Goal: Task Accomplishment & Management: Manage account settings

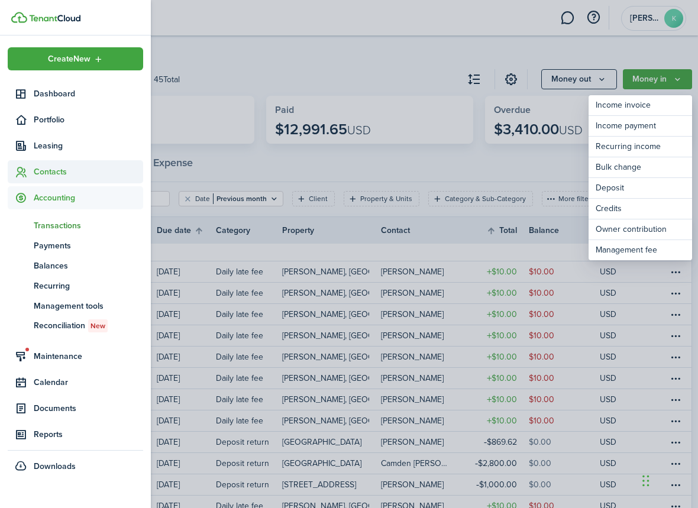
click at [34, 170] on span "Contacts" at bounding box center [88, 172] width 109 height 12
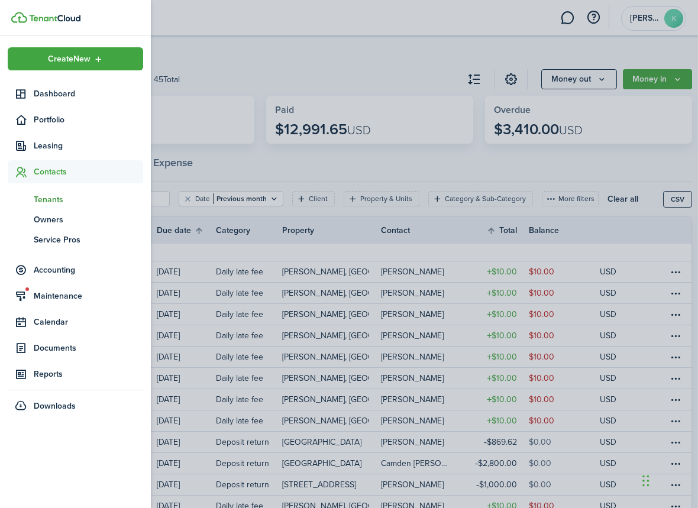
click at [38, 201] on span "Tenants" at bounding box center [88, 199] width 109 height 12
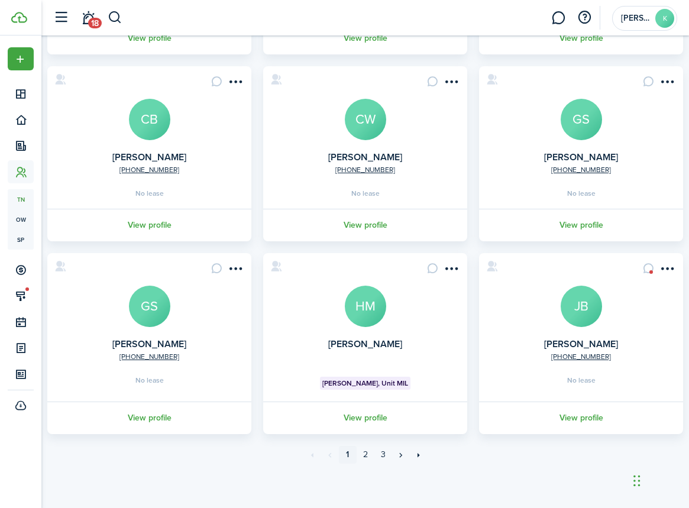
scroll to position [452, 0]
click at [369, 313] on avatar-text "HM" at bounding box center [365, 306] width 41 height 41
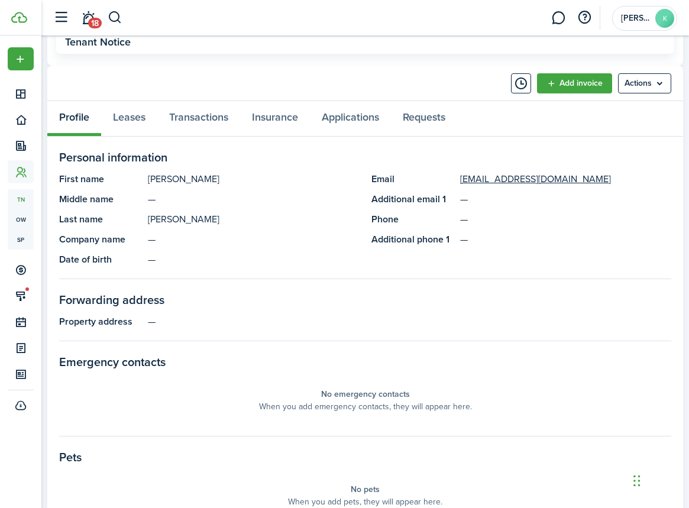
scroll to position [455, 0]
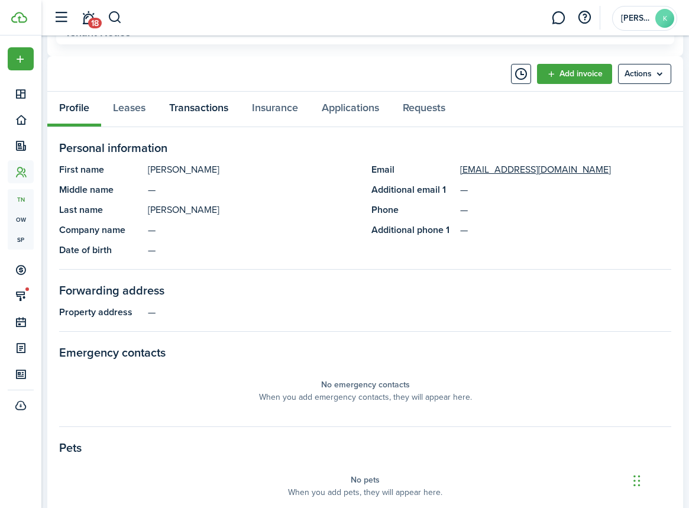
click at [201, 109] on link "Transactions" at bounding box center [198, 109] width 83 height 35
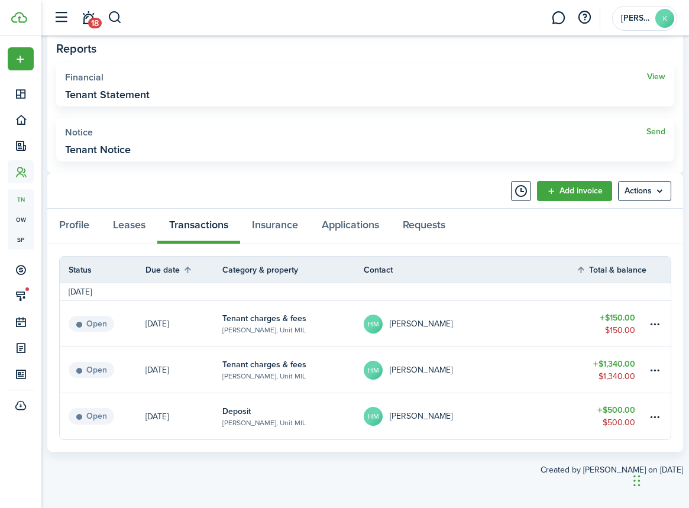
scroll to position [337, 0]
click at [656, 371] on table-menu-btn-icon at bounding box center [654, 371] width 14 height 14
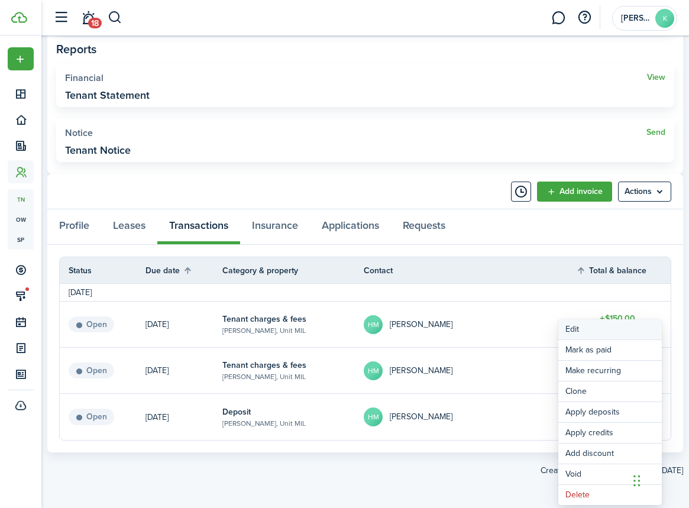
click at [583, 327] on button "Edit" at bounding box center [609, 329] width 103 height 20
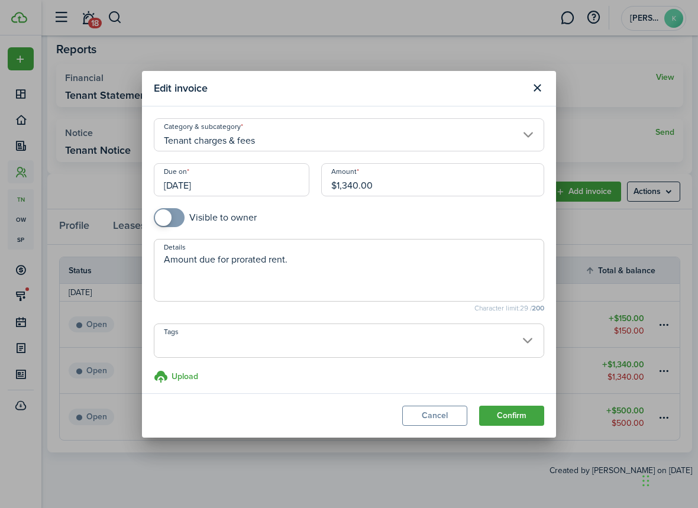
click at [300, 262] on textarea "Amount due for prorated rent." at bounding box center [348, 273] width 389 height 43
type textarea "Amount due for prorated rent and cleaning fee."
click at [517, 424] on button "Confirm" at bounding box center [511, 416] width 65 height 20
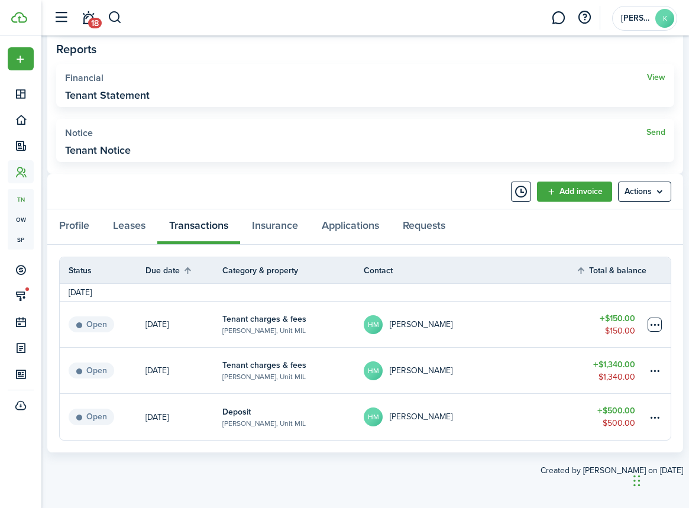
click at [654, 321] on table-menu-btn-icon at bounding box center [654, 324] width 14 height 14
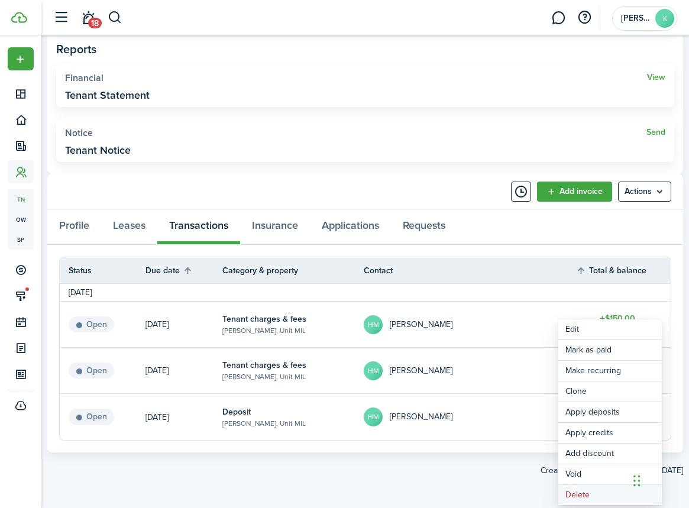
click at [571, 495] on button "Delete" at bounding box center [609, 495] width 103 height 20
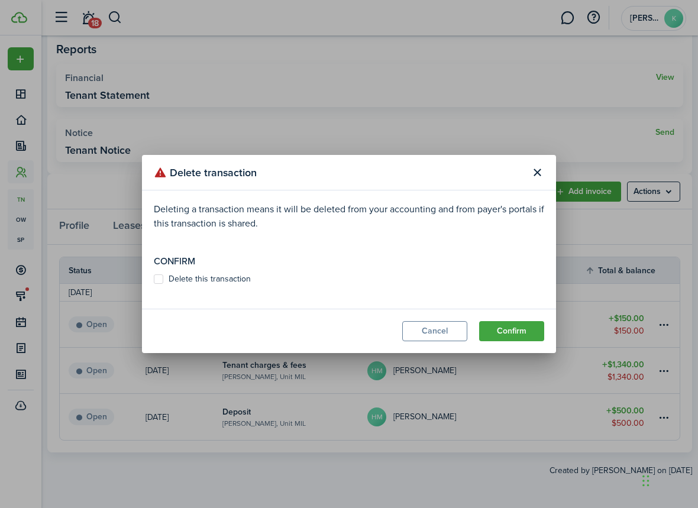
click at [159, 275] on label "Delete this transaction" at bounding box center [202, 278] width 97 height 9
click at [154, 279] on input "Delete this transaction" at bounding box center [153, 279] width 1 height 1
checkbox input "true"
click at [518, 327] on button "Confirm" at bounding box center [511, 331] width 65 height 20
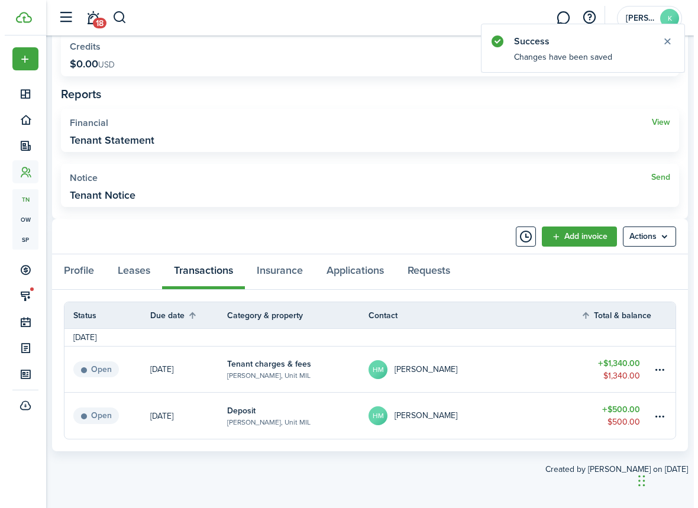
scroll to position [291, 0]
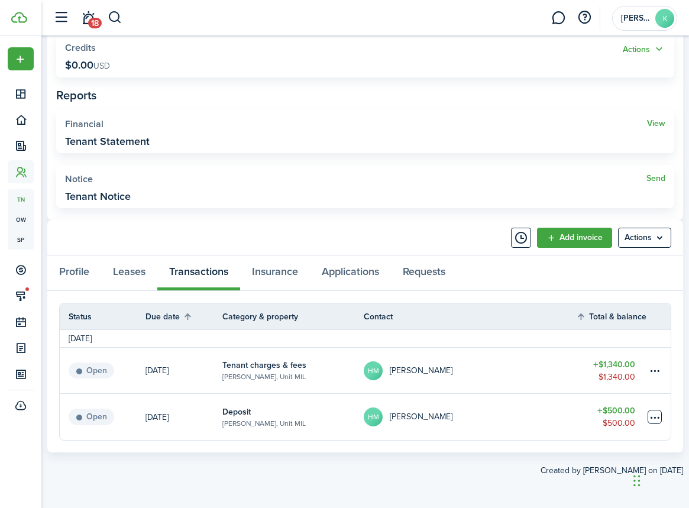
click at [657, 417] on table-menu-btn-icon at bounding box center [654, 417] width 14 height 14
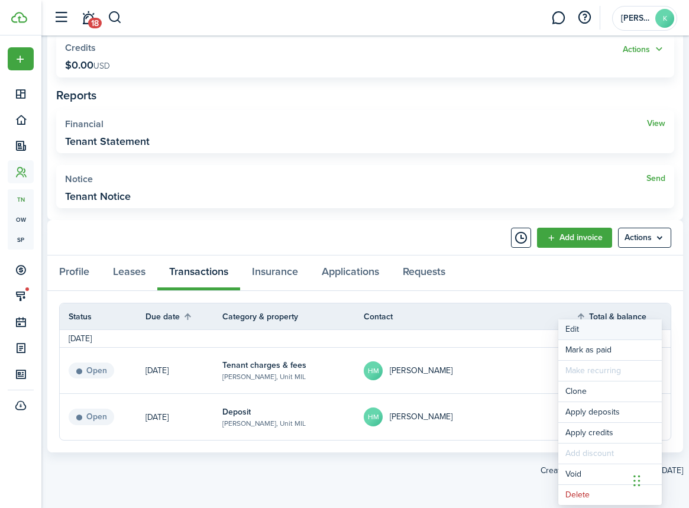
click at [576, 329] on button "Edit" at bounding box center [609, 329] width 103 height 20
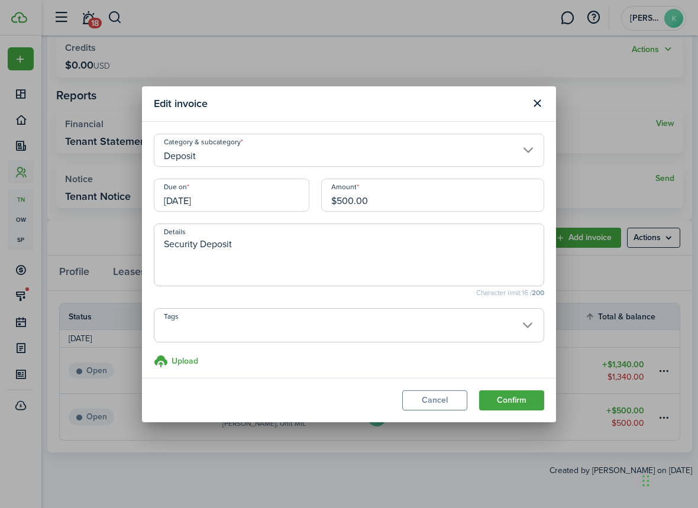
click at [233, 196] on input "[DATE]" at bounding box center [231, 195] width 155 height 33
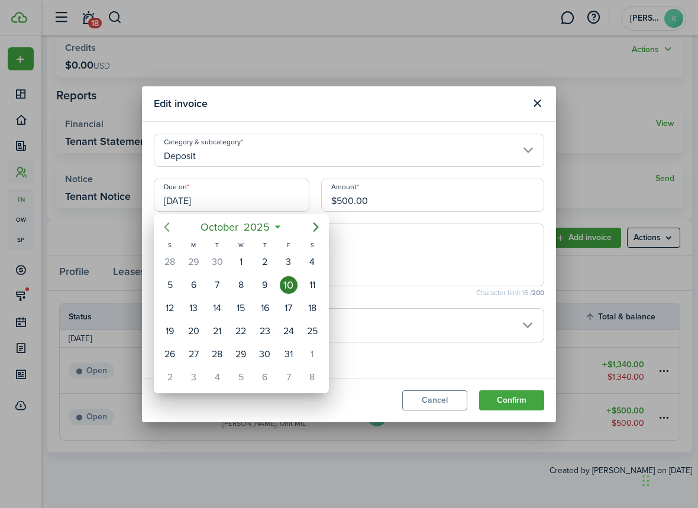
click at [168, 225] on icon "Previous page" at bounding box center [167, 227] width 14 height 14
click at [268, 306] on div "18" at bounding box center [265, 308] width 18 height 18
type input "[DATE]"
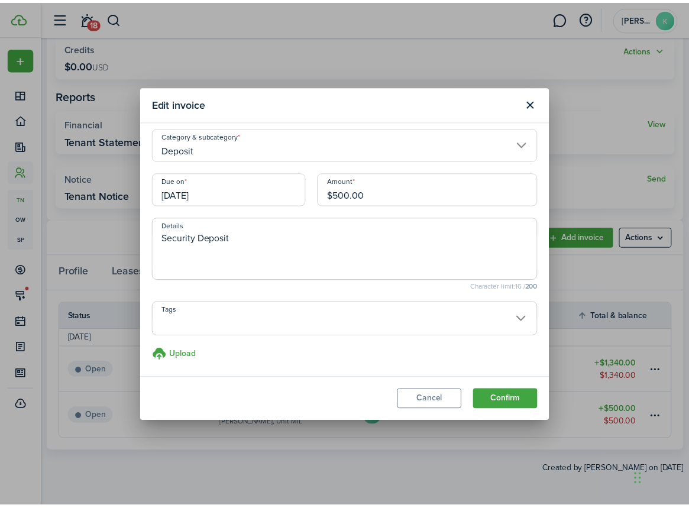
scroll to position [6, 0]
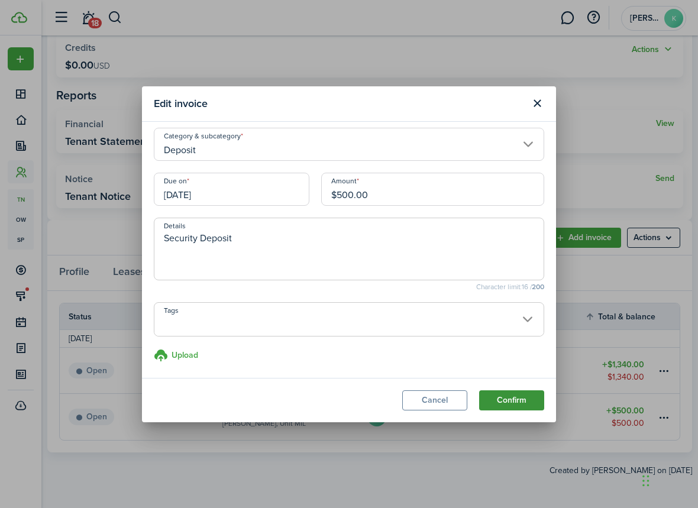
click at [505, 401] on button "Confirm" at bounding box center [511, 400] width 65 height 20
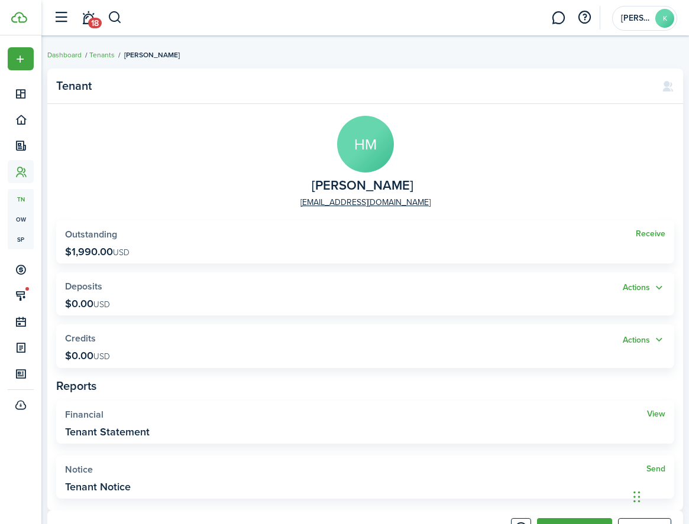
scroll to position [0, 0]
